Goal: Entertainment & Leisure: Browse casually

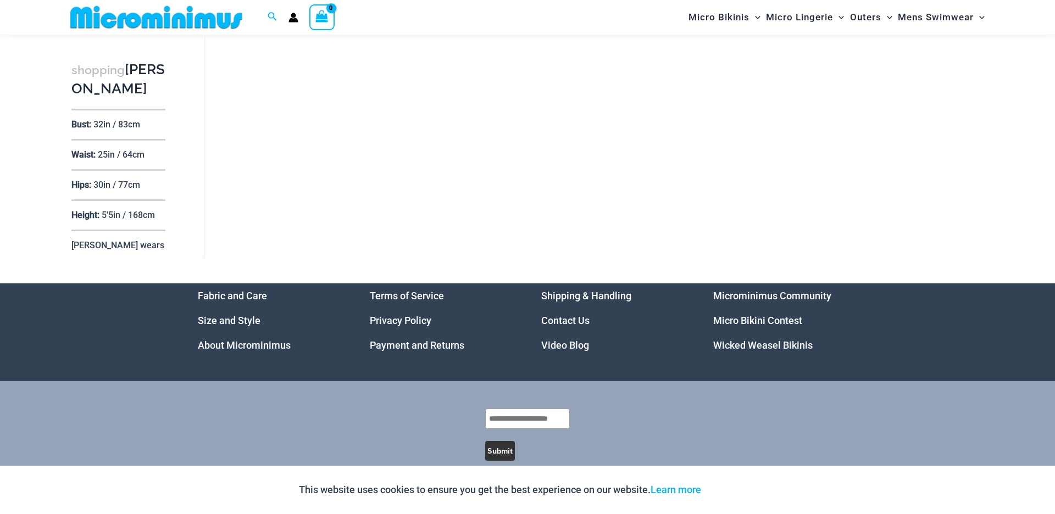
scroll to position [295, 0]
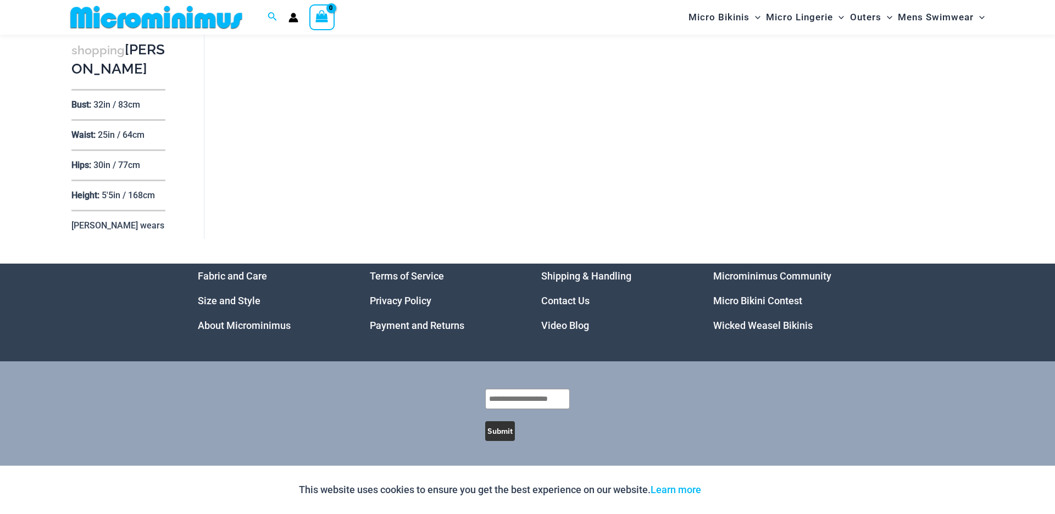
click at [245, 323] on link "About Microminimus" at bounding box center [244, 326] width 93 height 12
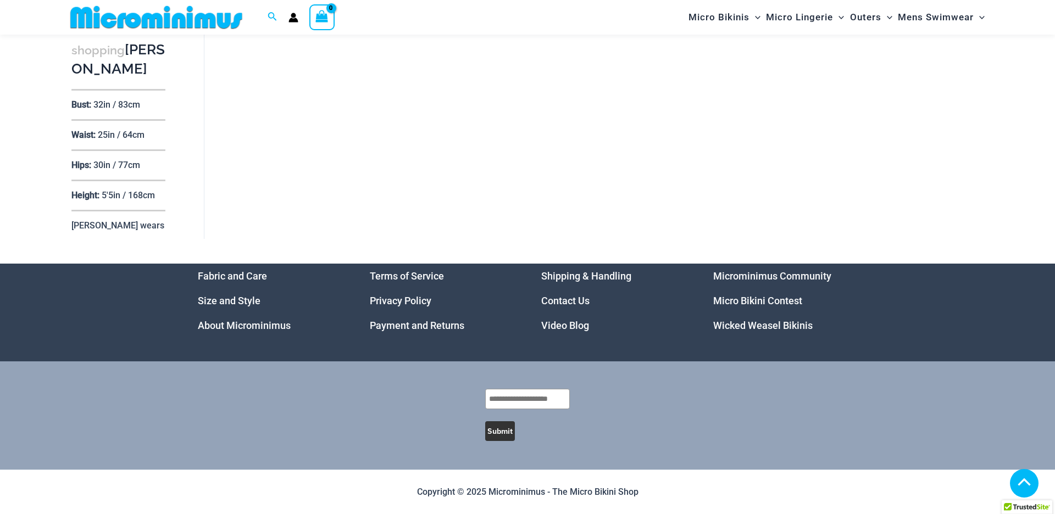
scroll to position [295, 0]
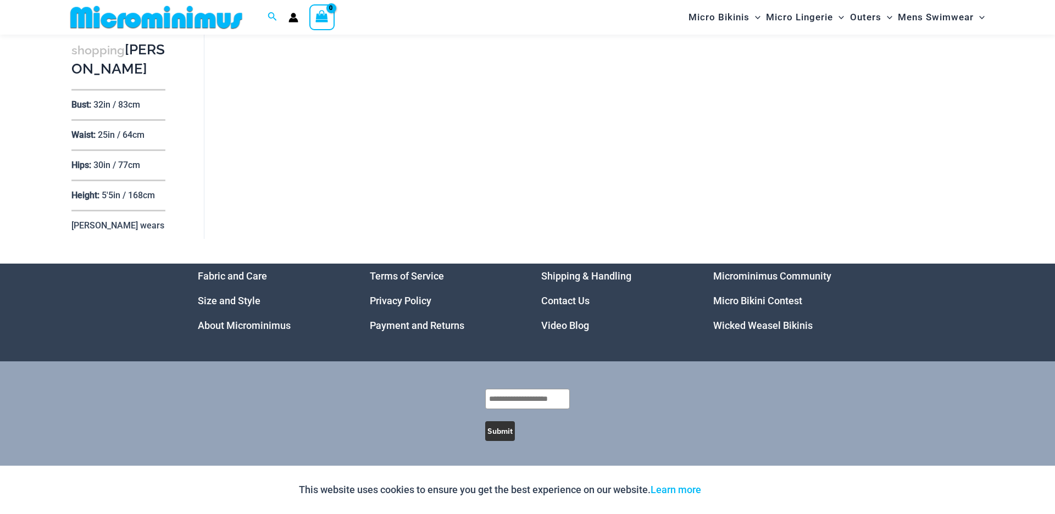
click at [733, 276] on link "Microminimus Community" at bounding box center [772, 276] width 118 height 12
click at [756, 276] on link "Microminimus Community" at bounding box center [772, 276] width 118 height 12
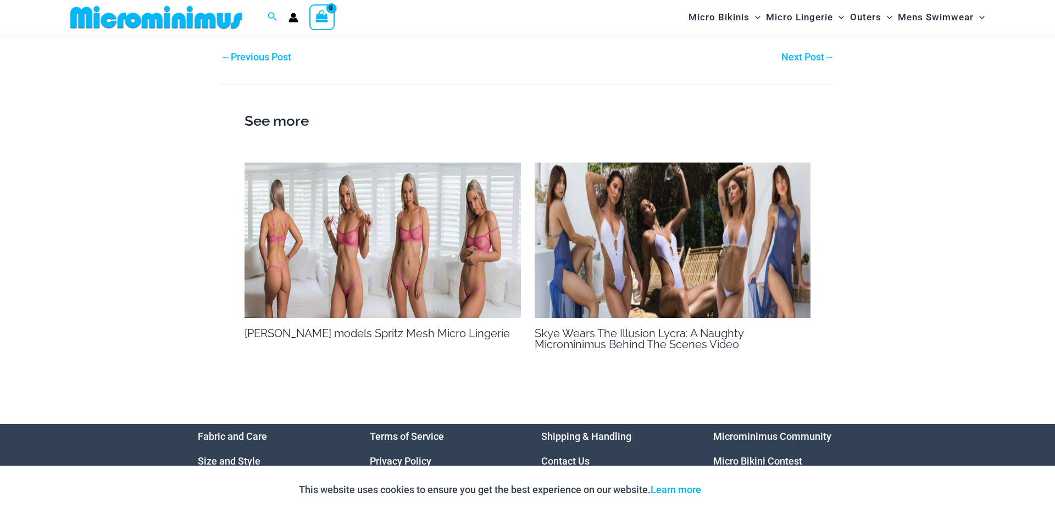
scroll to position [1163, 0]
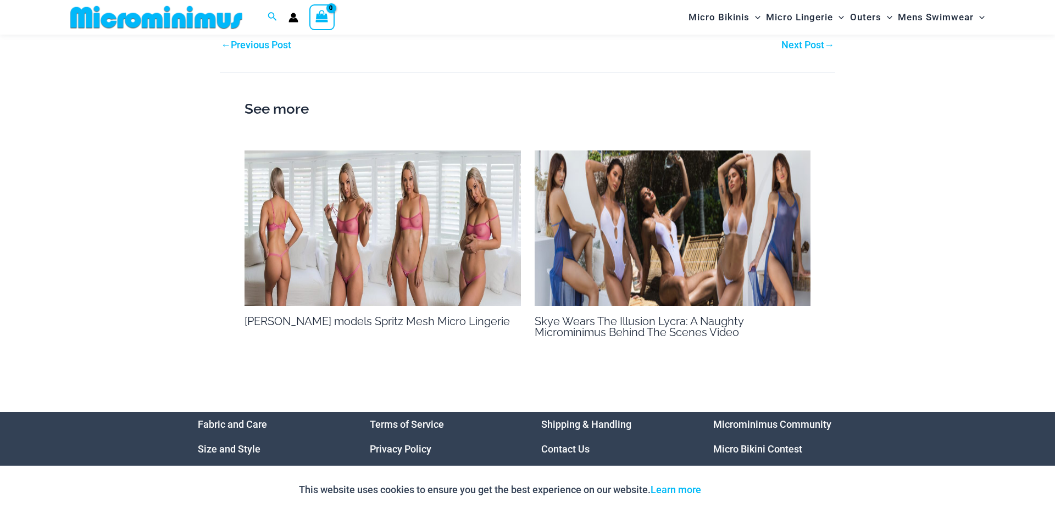
click at [616, 173] on img at bounding box center [673, 229] width 276 height 156
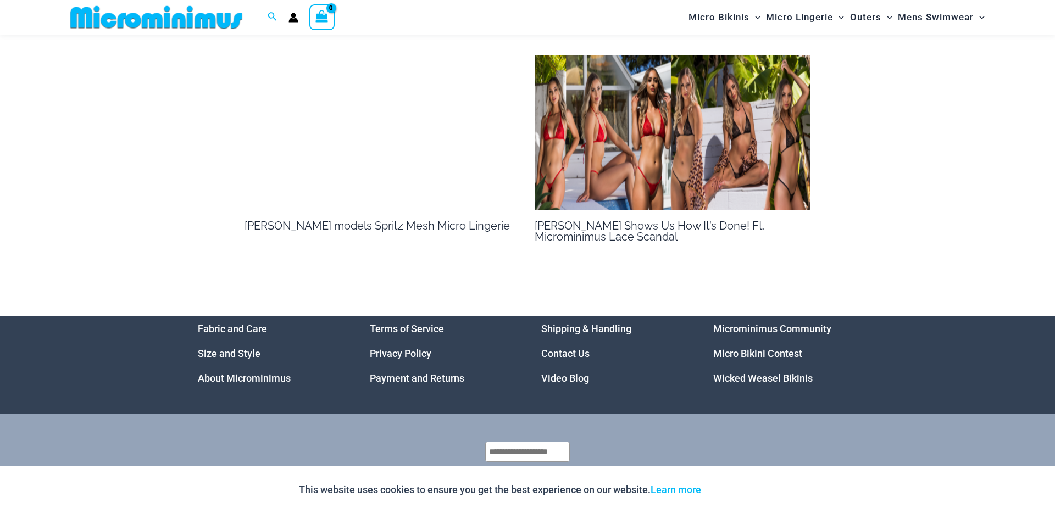
scroll to position [887, 0]
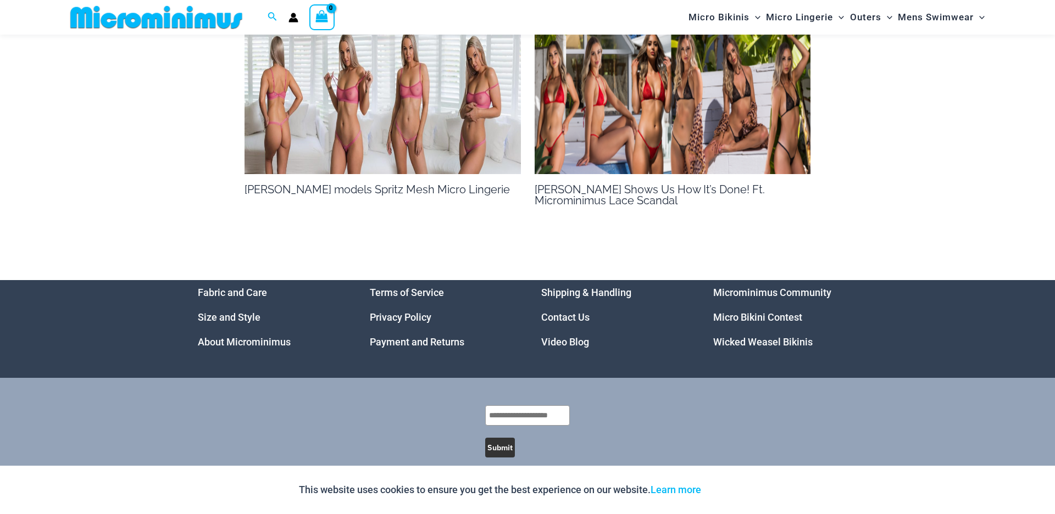
click at [464, 79] on img at bounding box center [383, 97] width 276 height 156
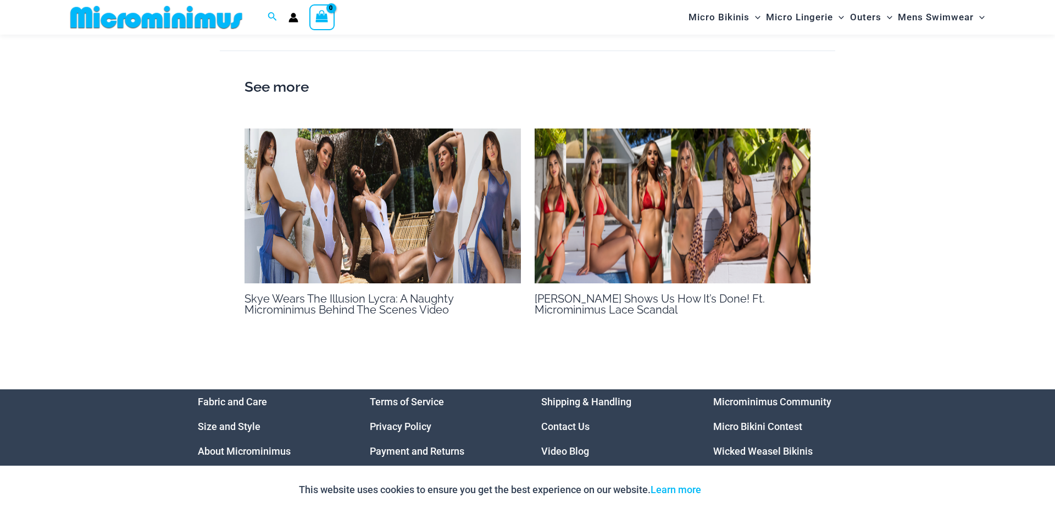
scroll to position [824, 0]
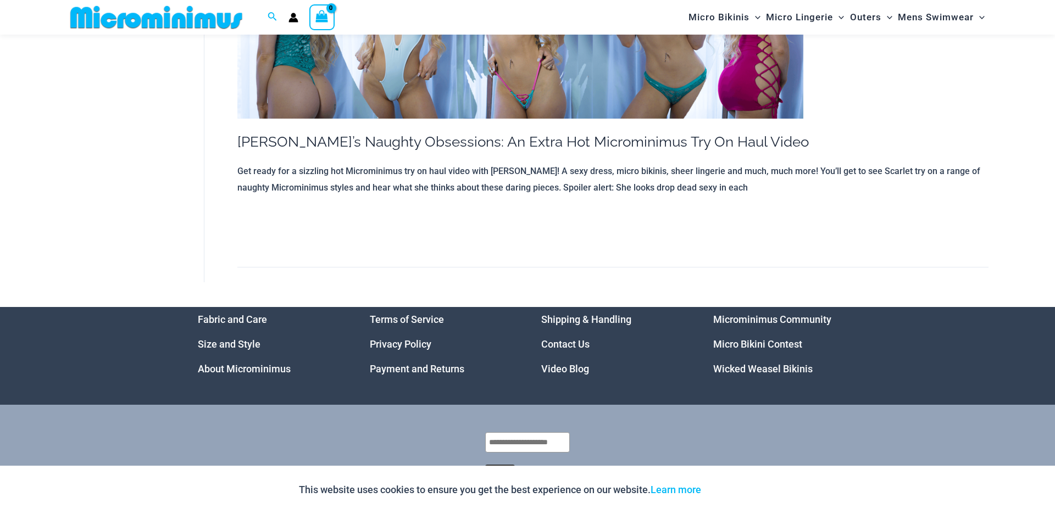
scroll to position [1178, 0]
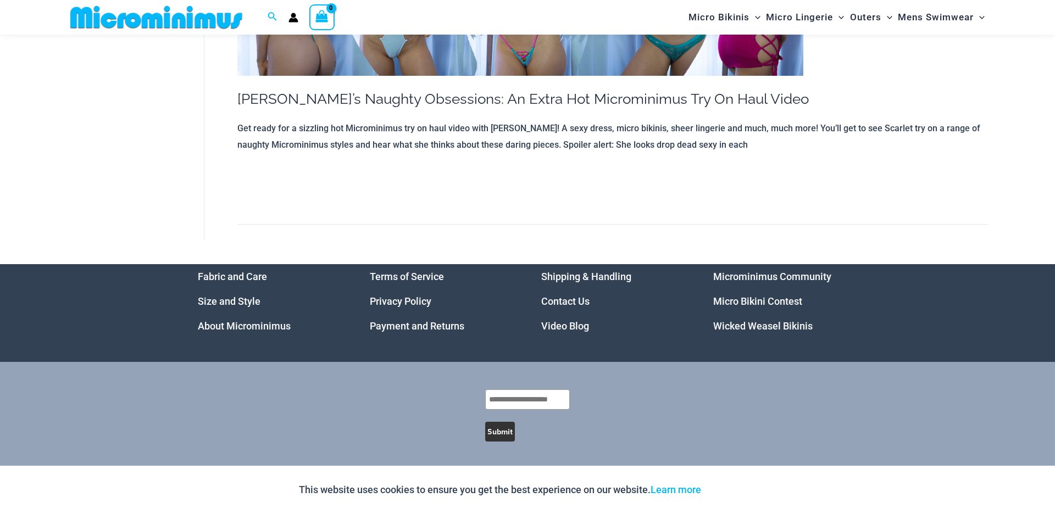
click at [500, 436] on button "Submit" at bounding box center [500, 432] width 30 height 20
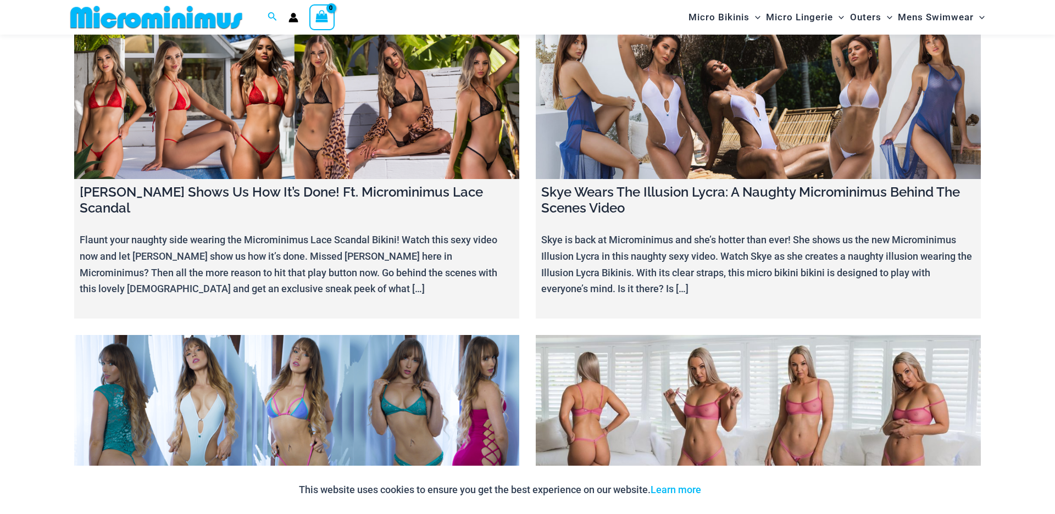
scroll to position [13291, 0]
